Goal: Check status: Check status

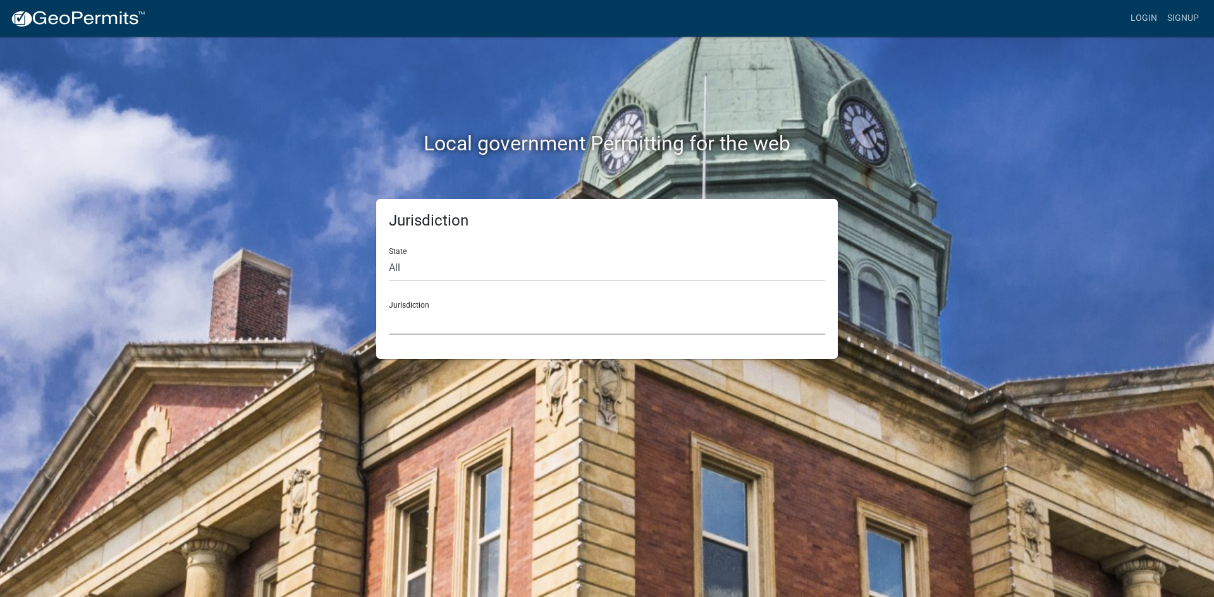
click at [412, 319] on select "[GEOGRAPHIC_DATA], [US_STATE] City of [GEOGRAPHIC_DATA], [US_STATE] [GEOGRAPHIC…" at bounding box center [607, 322] width 436 height 26
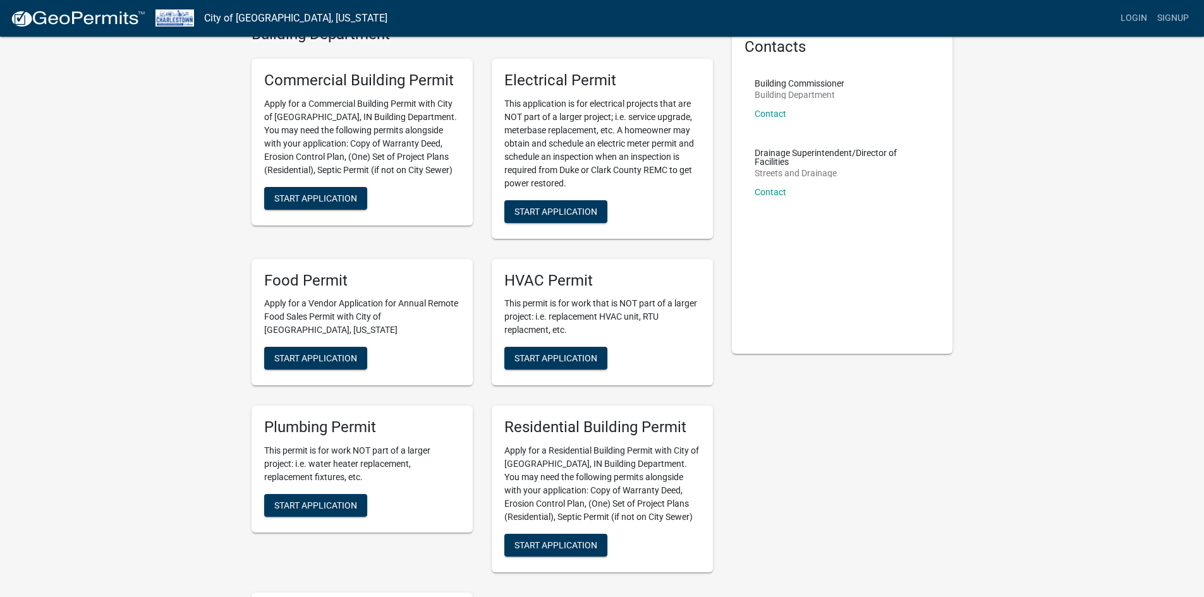
scroll to position [114, 0]
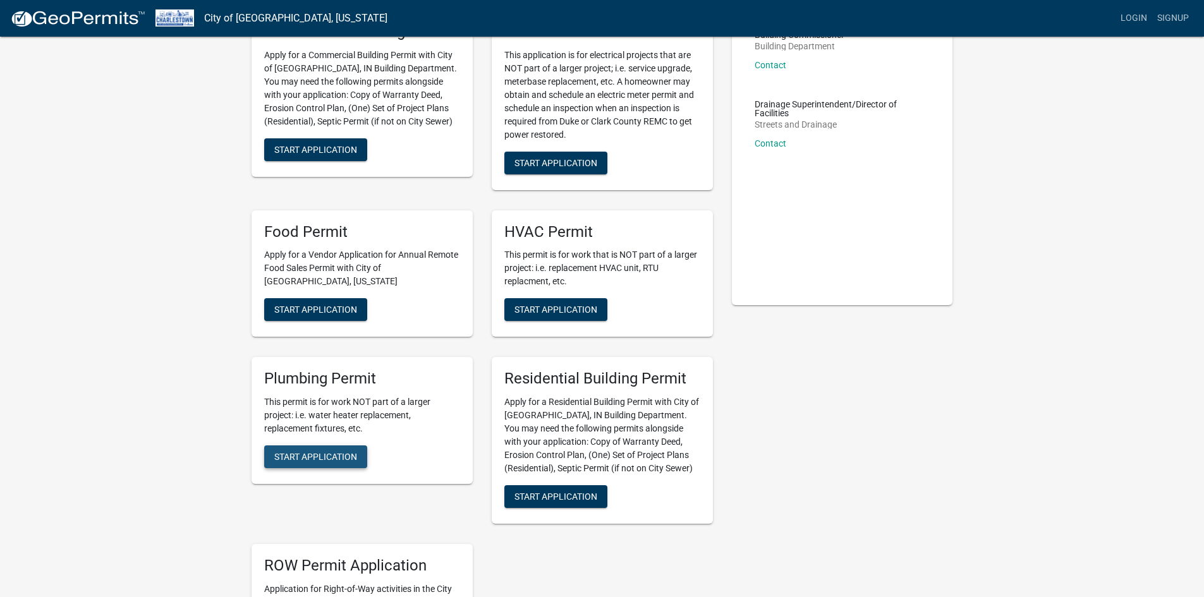
click at [324, 446] on button "Start Application" at bounding box center [315, 457] width 103 height 23
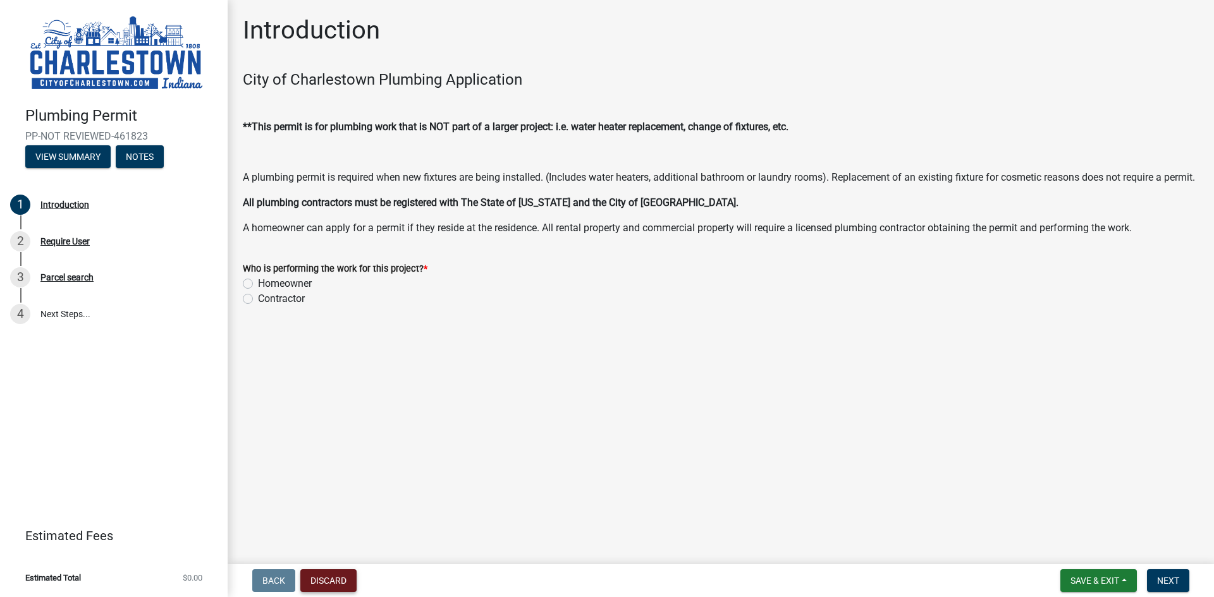
click at [324, 582] on button "Discard" at bounding box center [328, 581] width 56 height 23
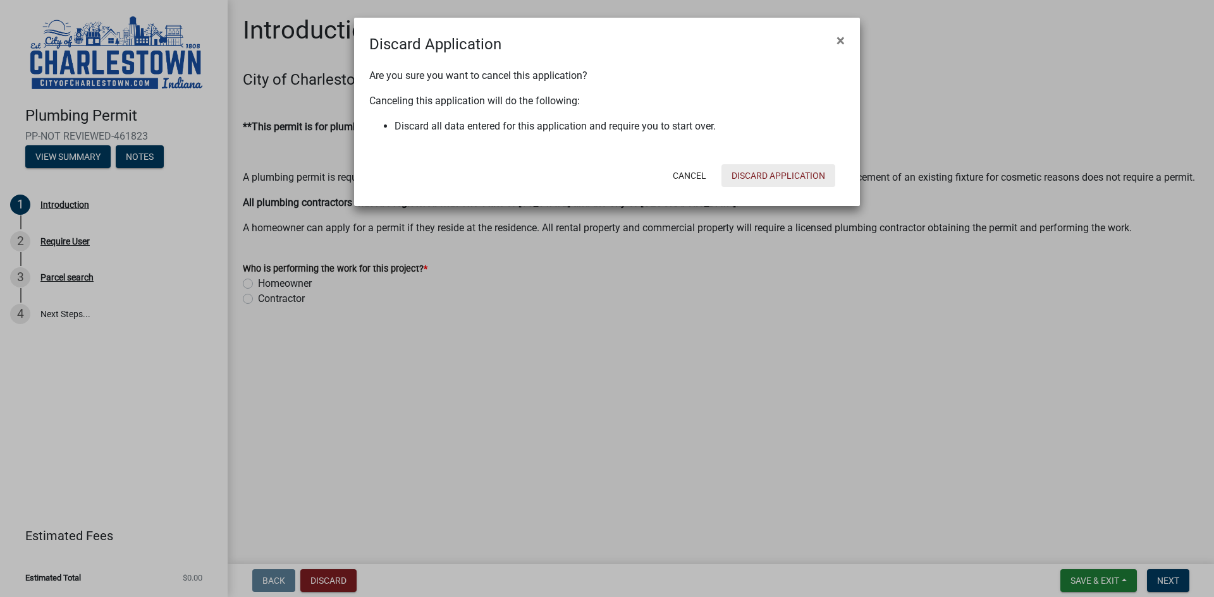
click at [760, 176] on button "Discard Application" at bounding box center [778, 175] width 114 height 23
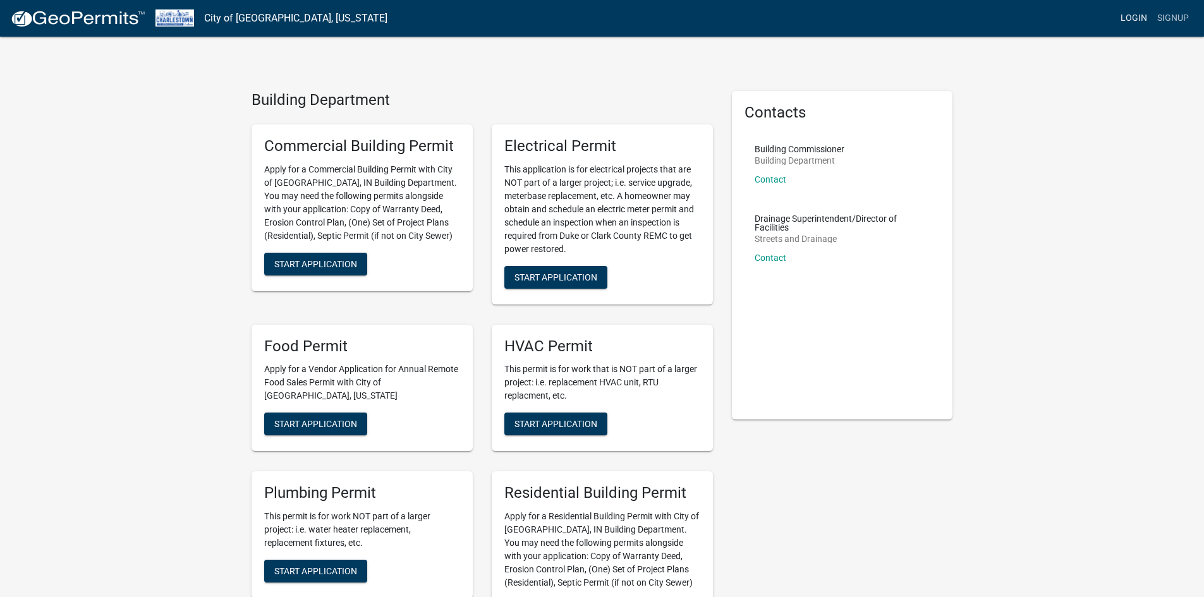
click at [1130, 17] on link "Login" at bounding box center [1134, 18] width 37 height 24
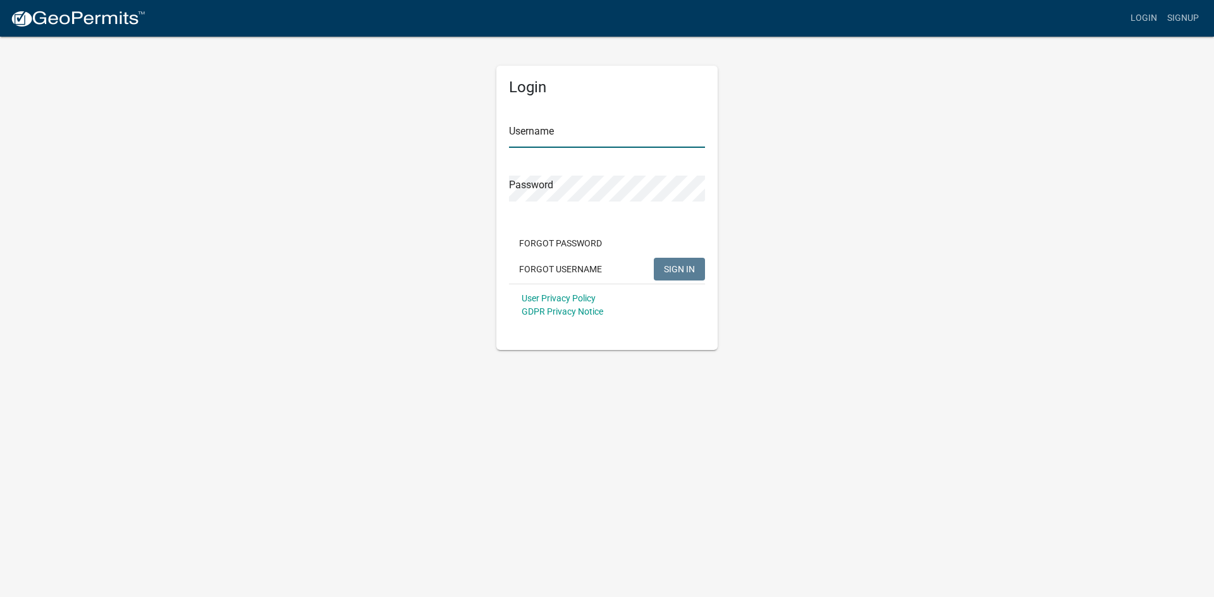
click at [526, 137] on input "Username" at bounding box center [607, 135] width 196 height 26
type input "kyplumber22"
click at [675, 264] on span "SIGN IN" at bounding box center [679, 269] width 31 height 10
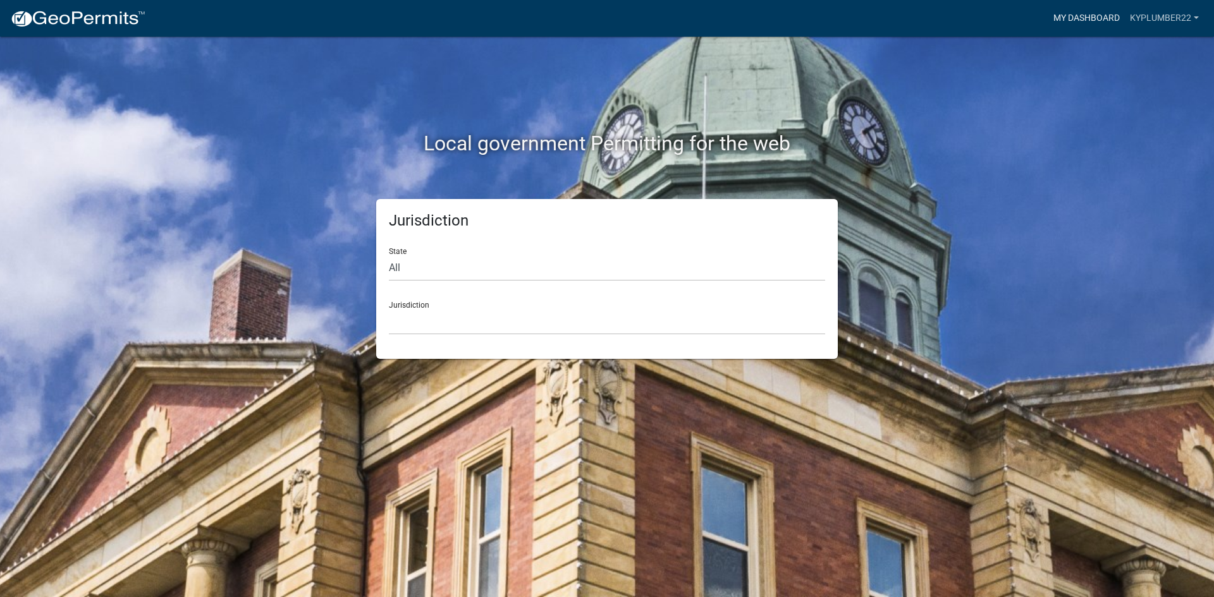
click at [1099, 17] on link "My Dashboard" at bounding box center [1086, 18] width 76 height 24
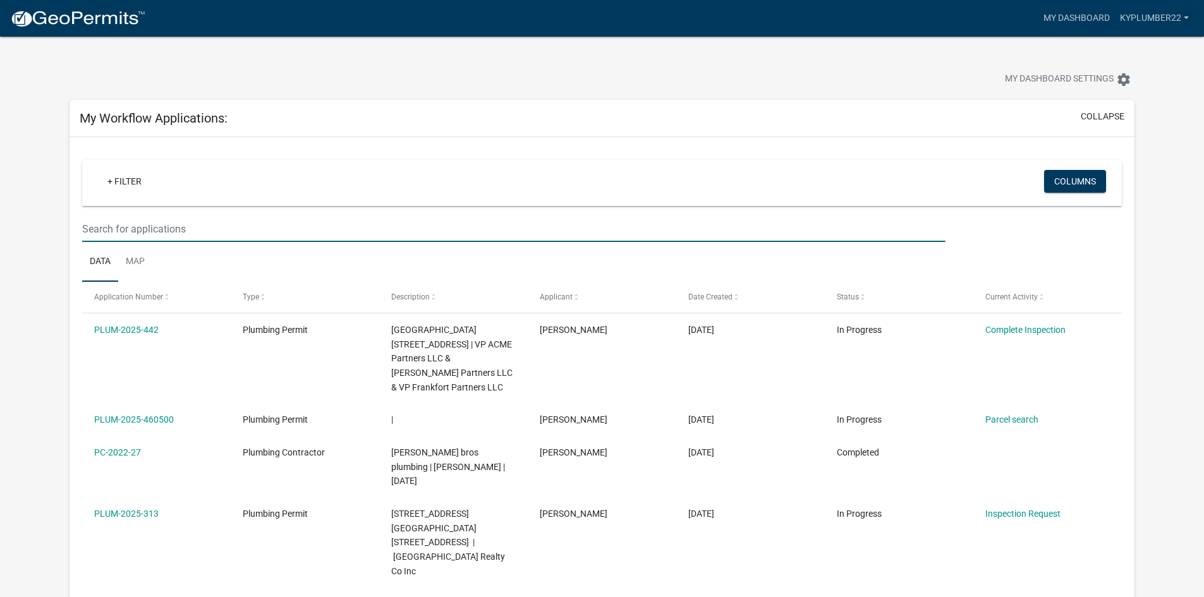
click at [95, 231] on input "text" at bounding box center [513, 229] width 863 height 26
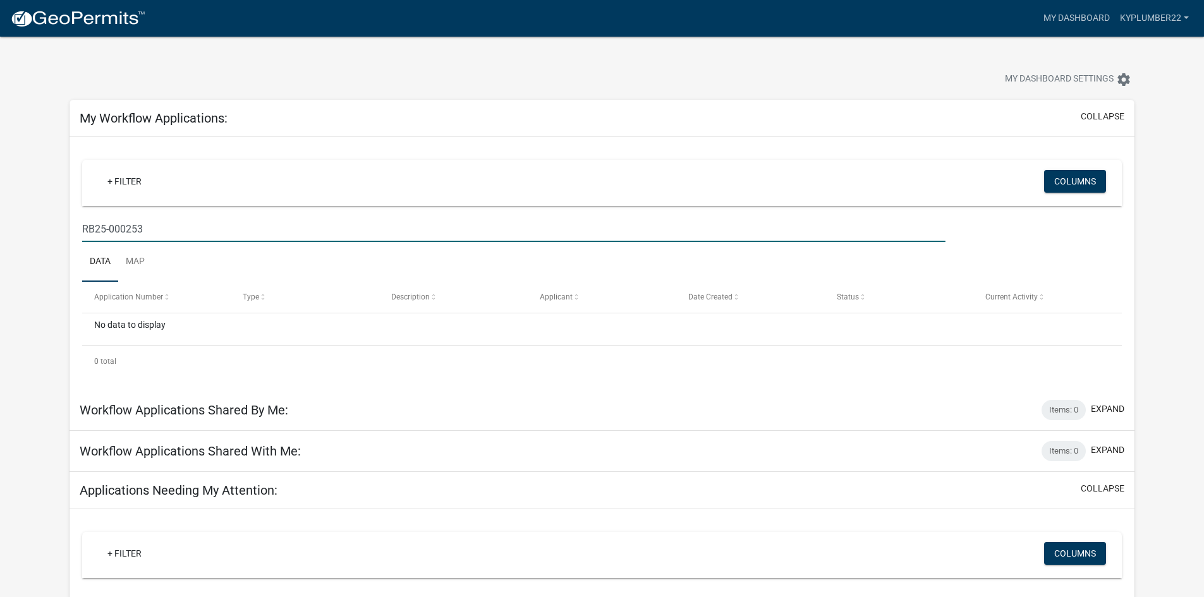
type input "RB25-000253"
